Goal: Check status: Check status

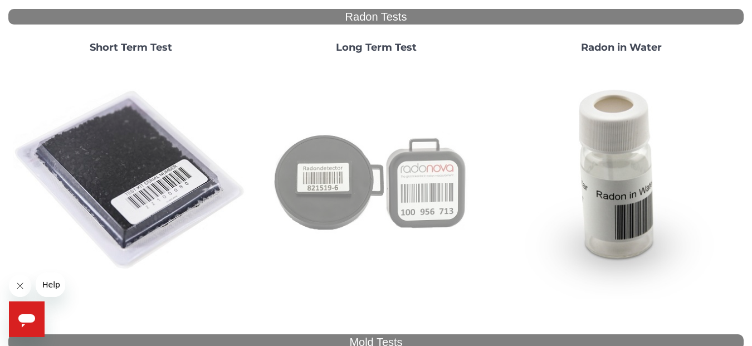
scroll to position [171, 0]
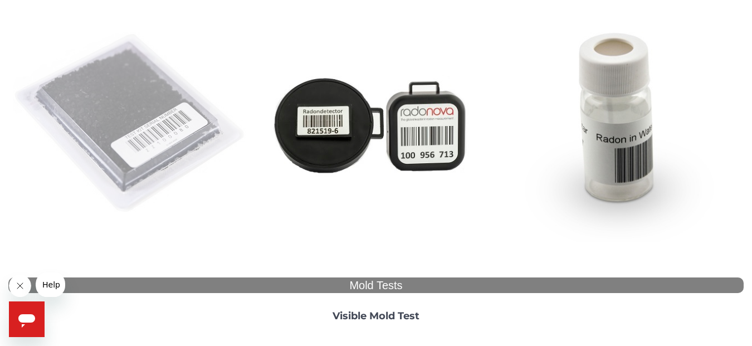
click at [142, 108] on img at bounding box center [131, 124] width 236 height 236
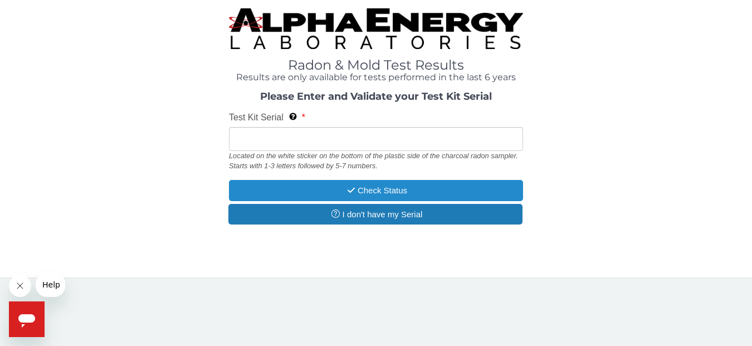
click at [390, 193] on button "Check Status" at bounding box center [376, 190] width 294 height 21
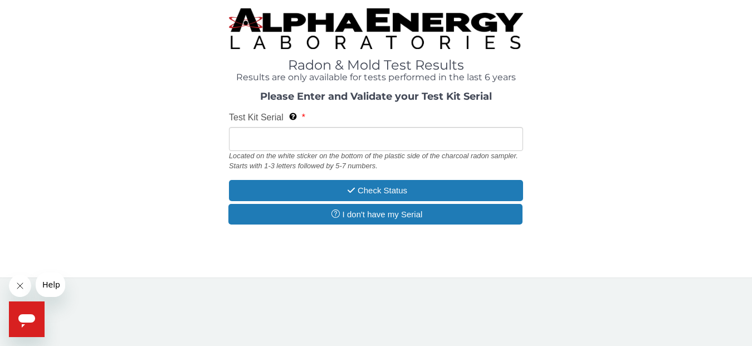
click at [268, 137] on input "Test Kit Serial Located on the white sticker on the bottom of the plastic side …" at bounding box center [376, 139] width 294 height 24
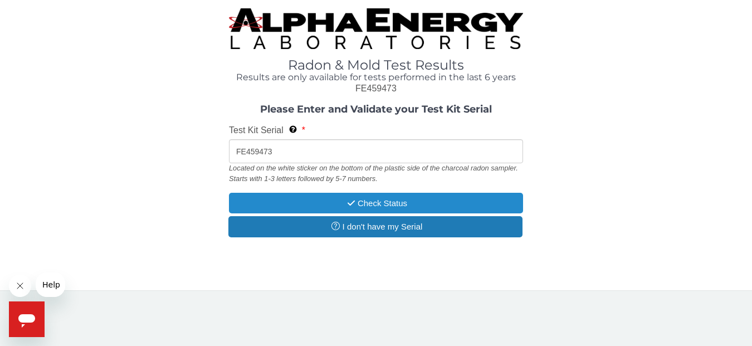
type input "FE459473"
click at [377, 204] on button "Check Status" at bounding box center [376, 203] width 294 height 21
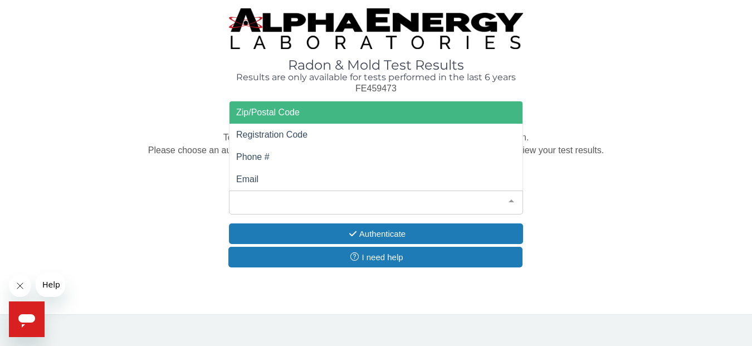
click at [510, 203] on div at bounding box center [511, 201] width 22 height 21
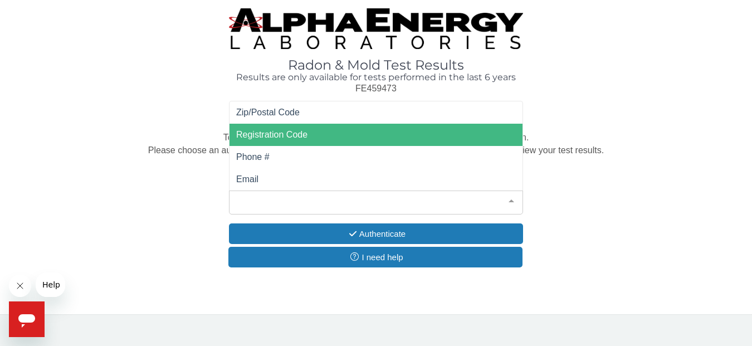
click at [281, 136] on span "Registration Code" at bounding box center [271, 134] width 71 height 9
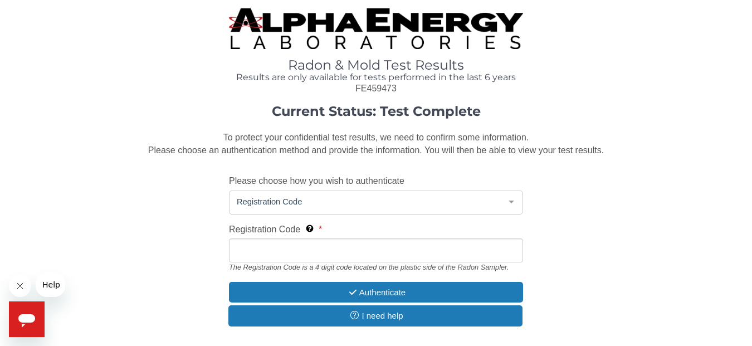
click at [288, 254] on input "Registration Code The Registration Code is a 4 digit code located on the plasti…" at bounding box center [376, 251] width 294 height 24
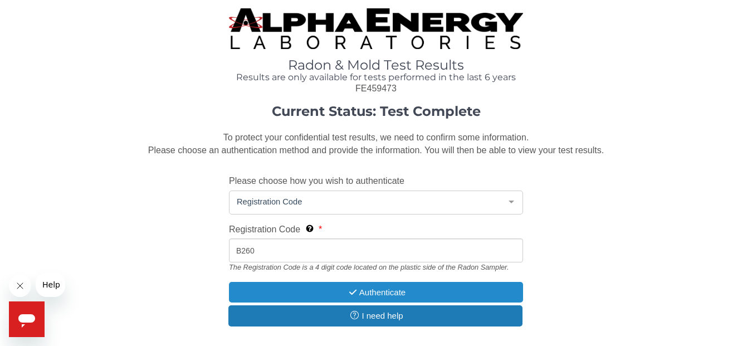
type input "B260"
click at [389, 294] on button "Authenticate" at bounding box center [376, 292] width 294 height 21
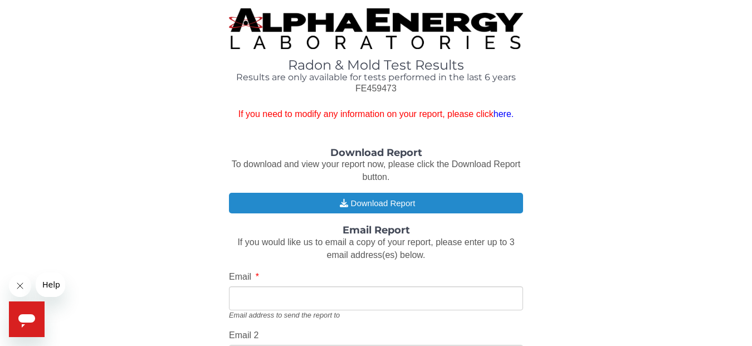
click at [390, 213] on button "Download Report" at bounding box center [376, 203] width 294 height 21
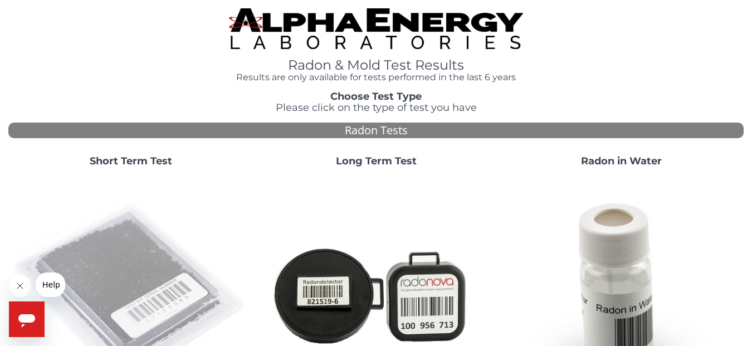
click at [138, 254] on img at bounding box center [131, 294] width 236 height 236
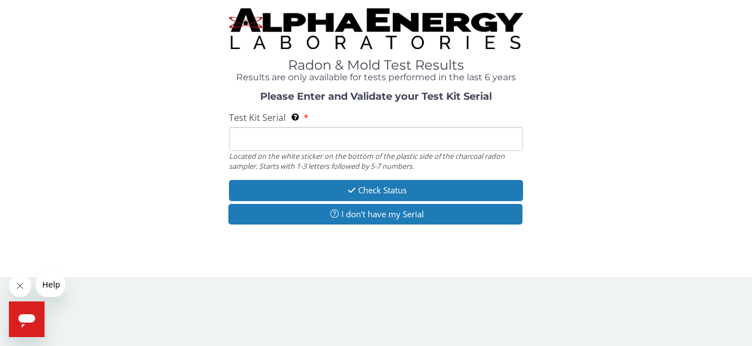
click at [303, 142] on input "Test Kit Serial Located on the white sticker on the bottom of the plastic side …" at bounding box center [376, 139] width 294 height 24
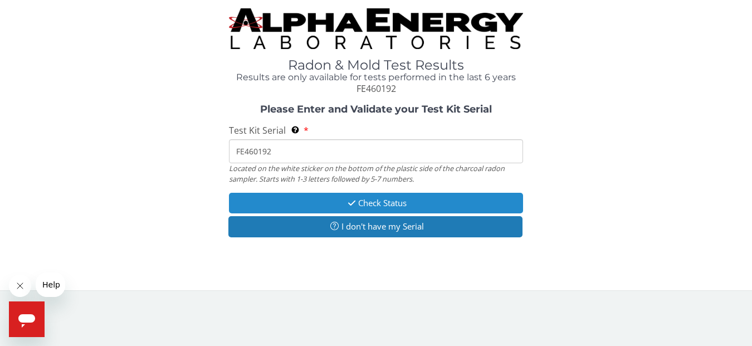
type input "FE460192"
click at [378, 206] on button "Check Status" at bounding box center [376, 203] width 294 height 21
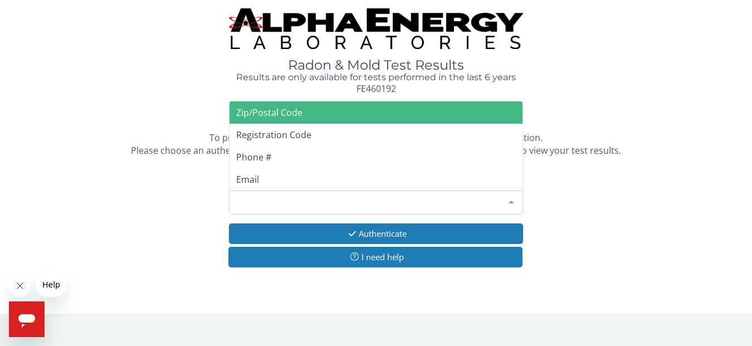
click at [515, 200] on div at bounding box center [511, 201] width 22 height 21
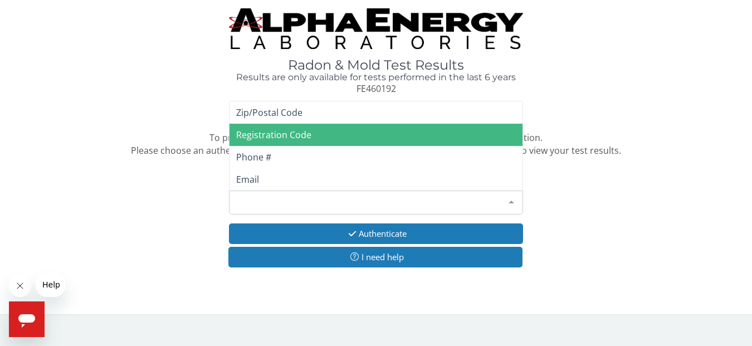
click at [304, 133] on span "Registration Code" at bounding box center [273, 135] width 75 height 12
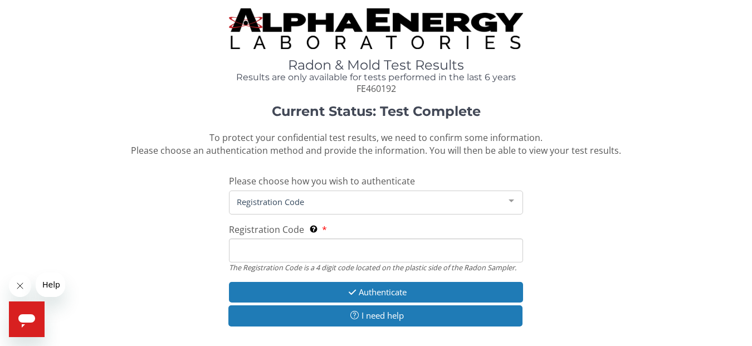
click at [315, 246] on input "Registration Code The Registration Code is a 4 digit code located on the plasti…" at bounding box center [376, 251] width 294 height 24
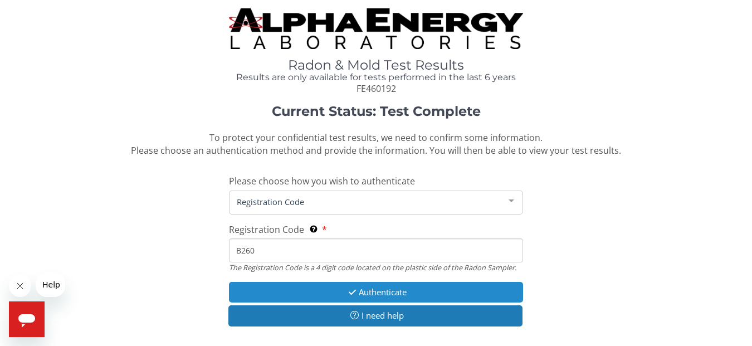
type input "B260"
click at [388, 294] on button "Authenticate" at bounding box center [376, 292] width 294 height 21
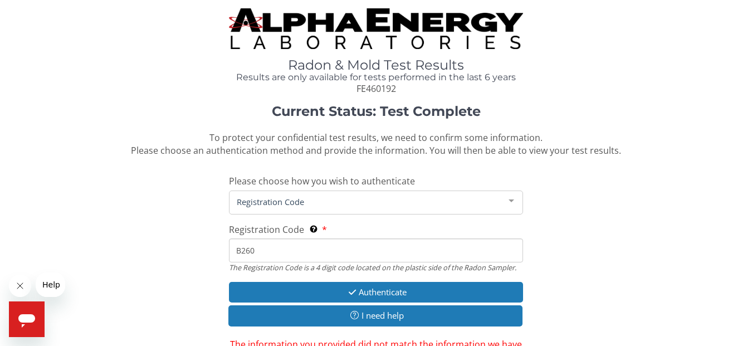
click at [263, 254] on input "B260" at bounding box center [376, 251] width 294 height 24
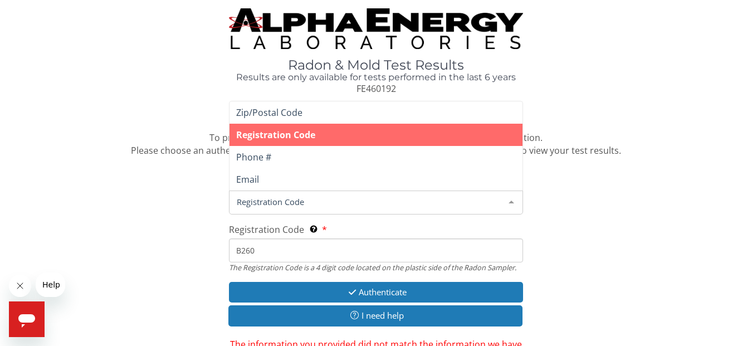
click at [513, 200] on div at bounding box center [511, 201] width 22 height 21
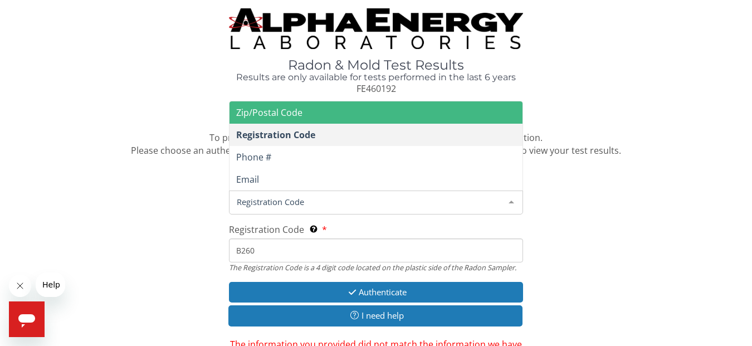
click at [307, 116] on span "Zip/Postal Code" at bounding box center [376, 112] width 293 height 22
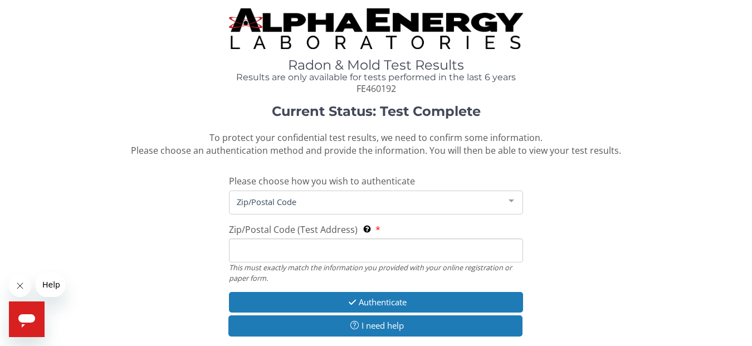
click at [303, 249] on input "Zip/Postal Code (Test Address) This must exactly match the information you prov…" at bounding box center [376, 251] width 294 height 24
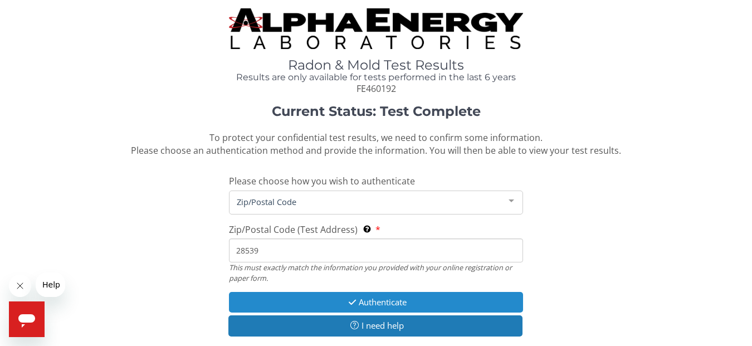
type input "28539"
click at [400, 303] on button "Authenticate" at bounding box center [376, 302] width 294 height 21
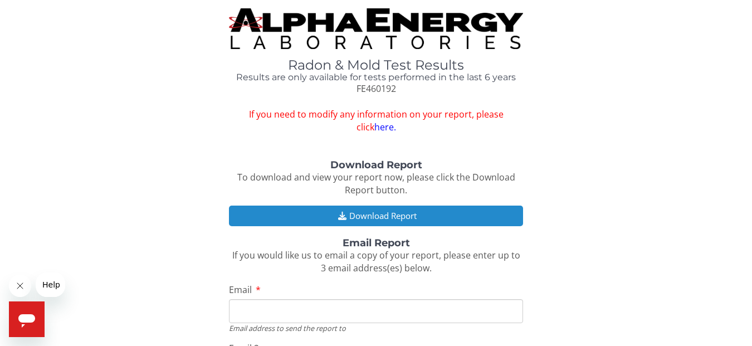
click at [384, 213] on button "Download Report" at bounding box center [376, 216] width 294 height 21
